Goal: Information Seeking & Learning: Learn about a topic

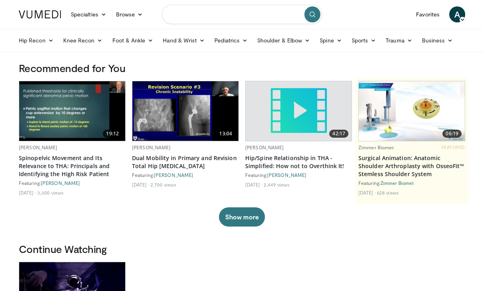
click at [202, 14] on input "Search topics, interventions" at bounding box center [242, 14] width 160 height 19
type input "*"
type input "**********"
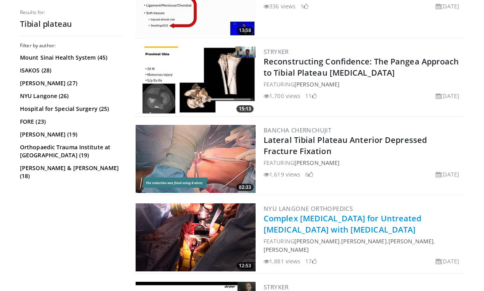
scroll to position [378, 0]
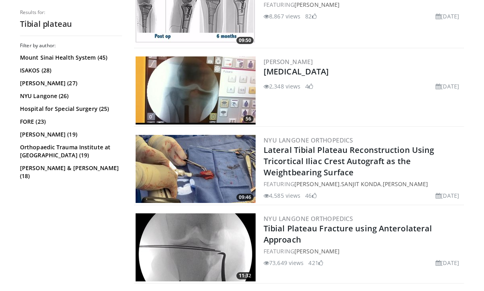
scroll to position [902, 0]
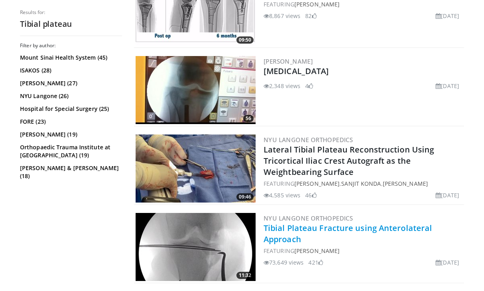
click at [360, 230] on link "Tibial Plateau Fracture using Anterolateral Approach" at bounding box center [347, 233] width 168 height 22
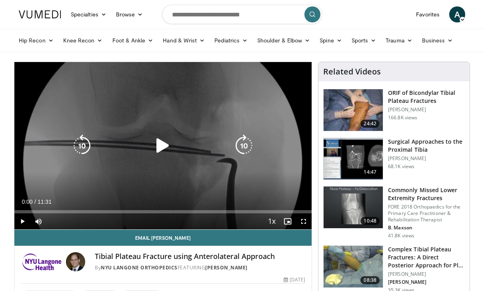
click at [162, 150] on icon "Video Player" at bounding box center [163, 145] width 22 height 22
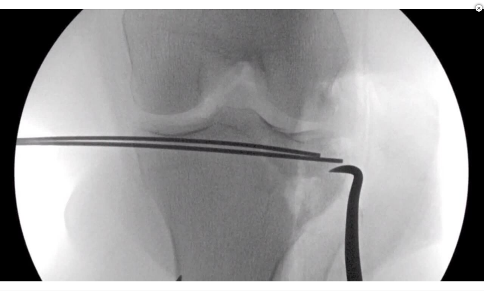
scroll to position [286, 0]
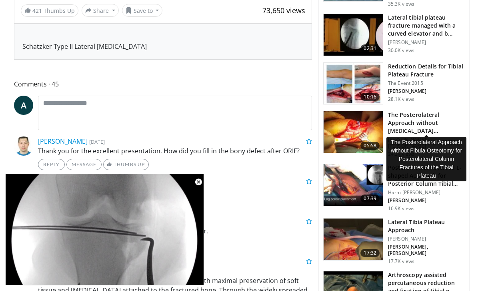
click at [431, 129] on h3 "The Posterolateral Approach without [MEDICAL_DATA] [MEDICAL_DATA] for Posterola…" at bounding box center [426, 123] width 77 height 24
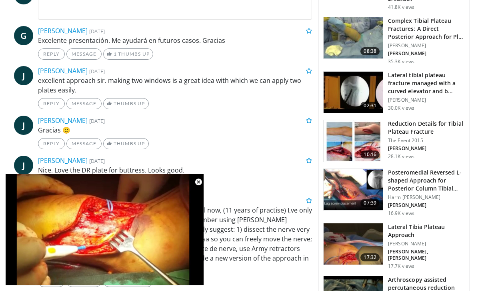
scroll to position [417, 0]
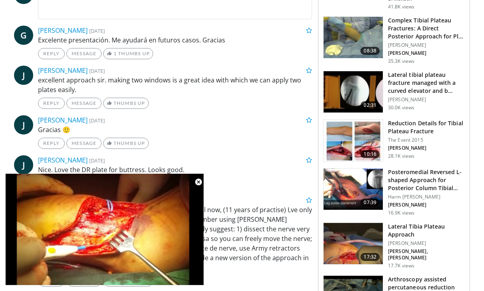
click at [368, 238] on img at bounding box center [352, 244] width 59 height 42
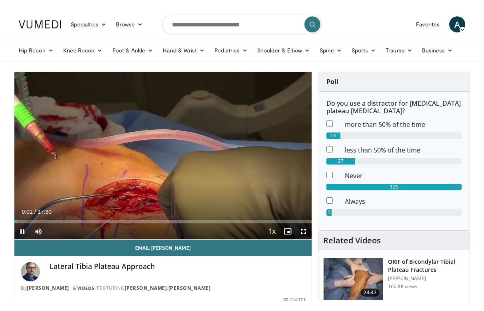
scroll to position [10, 0]
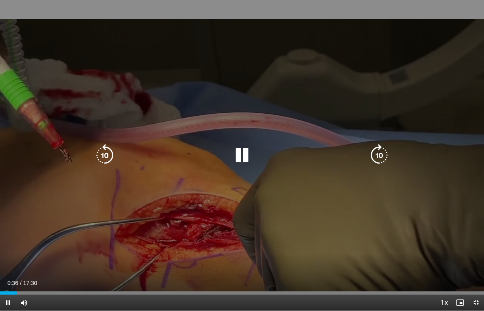
click at [381, 154] on icon "Video Player" at bounding box center [379, 155] width 22 height 22
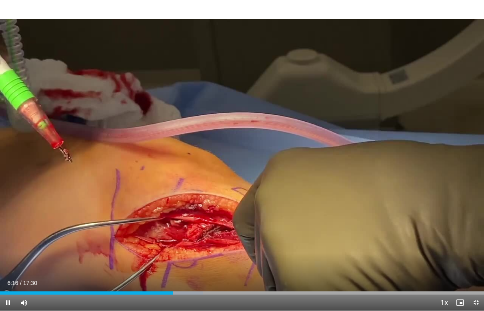
click at [271, 140] on div "10 seconds Tap to unmute" at bounding box center [242, 155] width 484 height 310
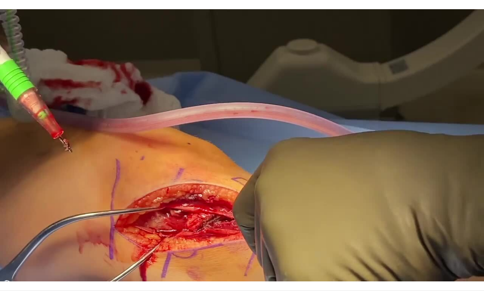
scroll to position [0, 0]
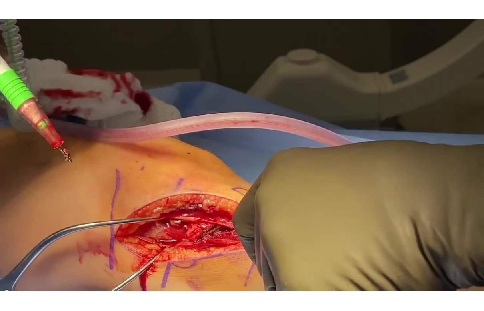
click at [389, 255] on div "10 seconds Tap to unmute" at bounding box center [242, 155] width 484 height 310
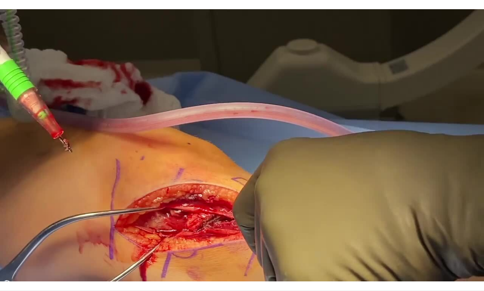
scroll to position [487, 0]
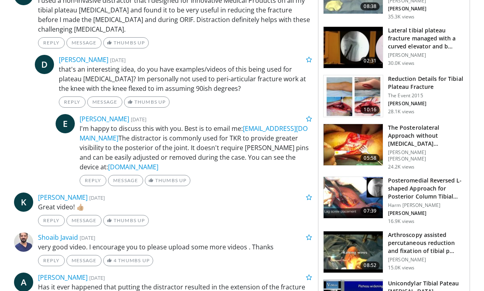
click at [357, 193] on img at bounding box center [352, 198] width 59 height 42
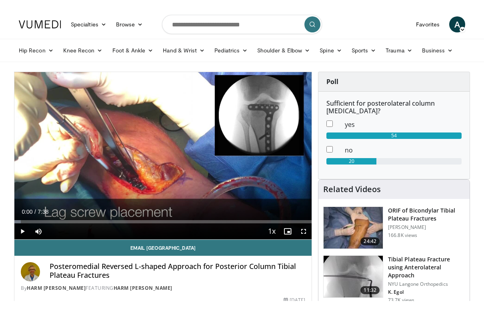
scroll to position [10, 0]
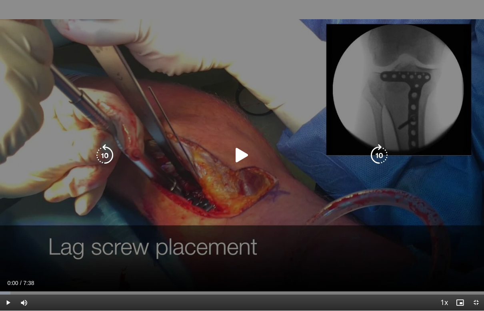
click at [249, 145] on icon "Video Player" at bounding box center [242, 155] width 22 height 22
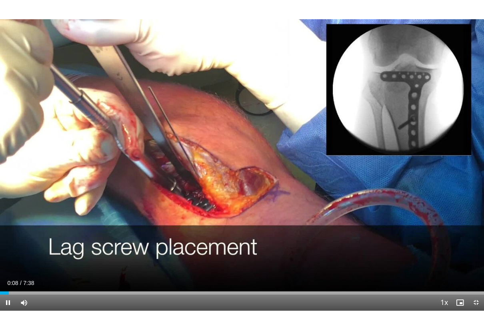
click at [393, 187] on div "10 seconds Tap to unmute" at bounding box center [242, 155] width 484 height 310
click at [387, 187] on div "10 seconds Tap to unmute" at bounding box center [242, 155] width 484 height 310
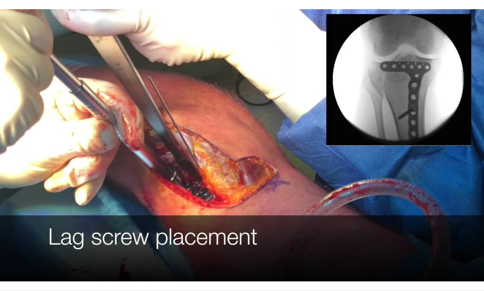
scroll to position [86, 0]
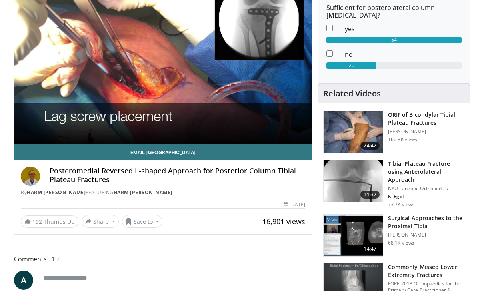
click at [368, 146] on span "24:42" at bounding box center [369, 146] width 19 height 8
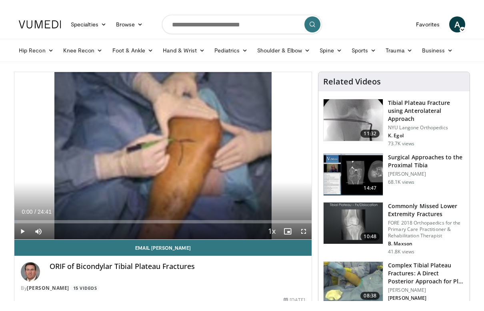
scroll to position [10, 0]
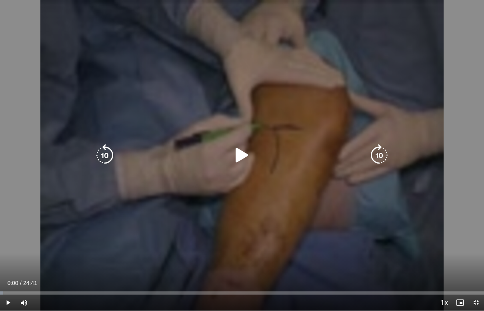
click at [239, 150] on icon "Video Player" at bounding box center [242, 155] width 22 height 22
click at [408, 240] on div "10 seconds Tap to unmute" at bounding box center [242, 155] width 484 height 310
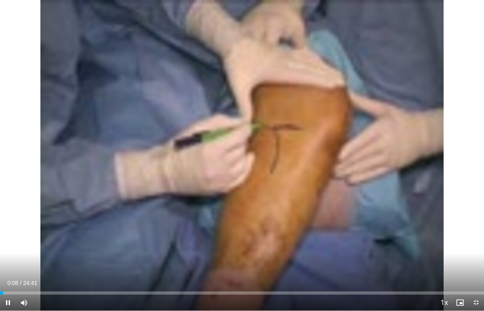
click at [405, 231] on div "10 seconds Tap to unmute" at bounding box center [242, 155] width 484 height 310
click at [3, 290] on div "Progress Bar" at bounding box center [1, 292] width 3 height 3
click at [426, 273] on div "10 seconds Tap to unmute" at bounding box center [242, 155] width 484 height 310
click at [443, 290] on span "Video Player" at bounding box center [443, 303] width 11 height 16
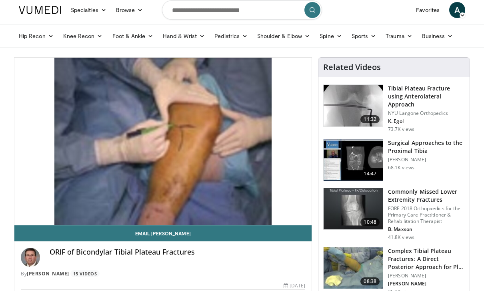
scroll to position [5, 0]
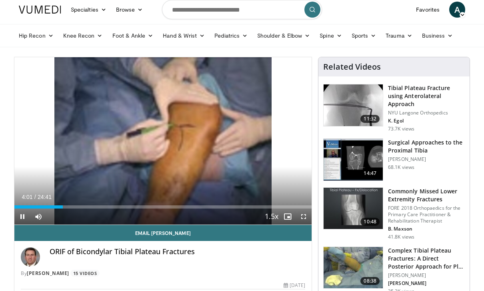
click at [271, 181] on div "10 seconds Tap to unmute" at bounding box center [162, 140] width 297 height 167
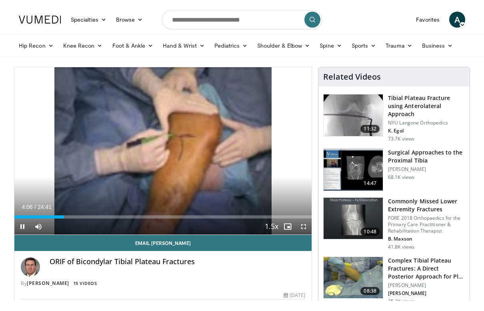
scroll to position [10, 0]
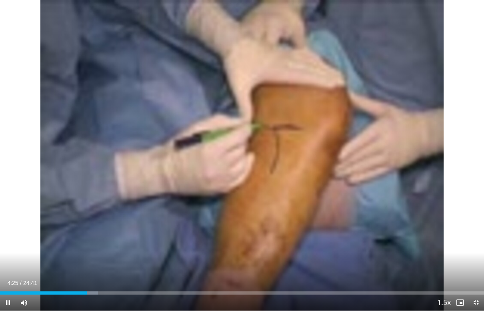
click at [368, 227] on div "10 seconds Tap to unmute" at bounding box center [242, 155] width 484 height 310
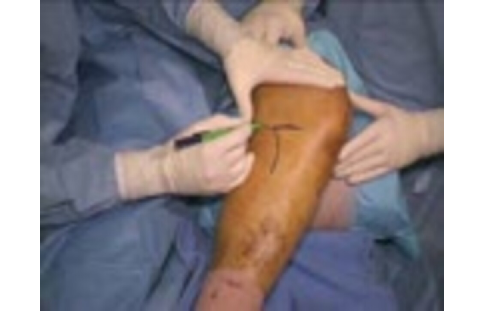
click at [204, 233] on div "10 seconds Tap to unmute" at bounding box center [242, 155] width 484 height 310
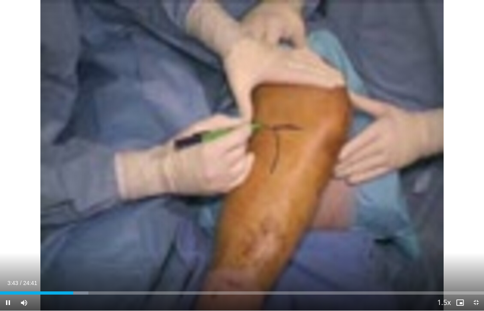
click at [341, 165] on div "10 seconds Tap to unmute" at bounding box center [242, 155] width 484 height 310
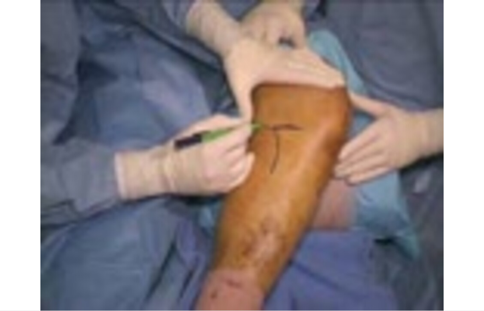
click at [368, 153] on div "10 seconds Tap to unmute" at bounding box center [242, 155] width 484 height 310
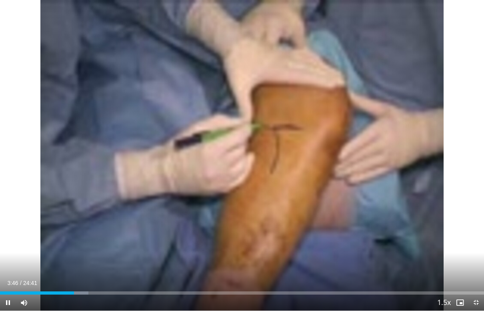
click at [360, 155] on div "10 seconds Tap to unmute" at bounding box center [242, 155] width 484 height 310
click at [380, 160] on div "10 seconds Tap to unmute" at bounding box center [242, 155] width 484 height 310
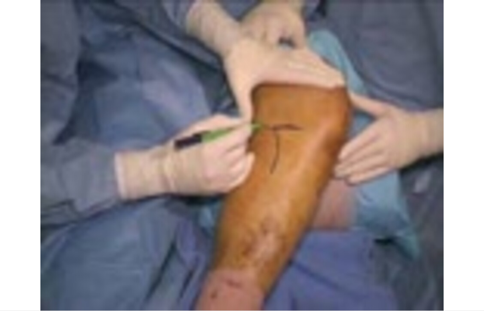
click at [399, 174] on div "10 seconds Tap to unmute" at bounding box center [242, 155] width 484 height 310
click at [420, 170] on div "10 seconds Tap to unmute" at bounding box center [242, 155] width 484 height 310
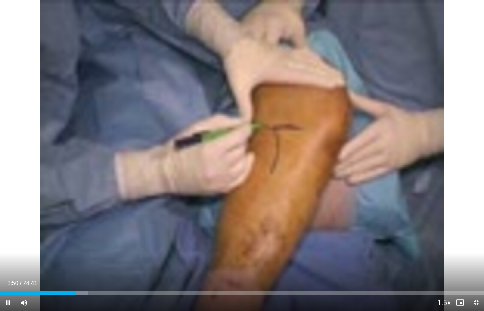
click at [397, 179] on div "10 seconds Tap to unmute" at bounding box center [242, 155] width 484 height 310
click at [86, 290] on div "Progress Bar" at bounding box center [79, 292] width 20 height 3
click at [97, 290] on div "Progress Bar" at bounding box center [92, 292] width 31 height 3
click at [352, 217] on div "10 seconds Tap to unmute" at bounding box center [242, 155] width 484 height 310
click at [234, 186] on div "10 seconds Tap to unmute" at bounding box center [242, 155] width 484 height 310
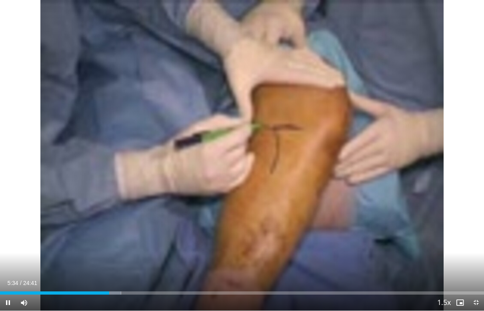
click at [272, 160] on div "10 seconds Tap to unmute" at bounding box center [242, 155] width 484 height 310
